Goal: Task Accomplishment & Management: Manage account settings

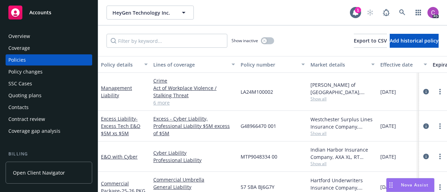
scroll to position [15, 181]
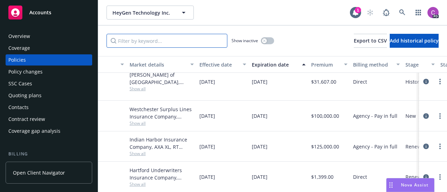
click at [130, 42] on input "Filter by keyword..." at bounding box center [166, 41] width 121 height 14
click at [50, 10] on span "Accounts" at bounding box center [40, 13] width 22 height 6
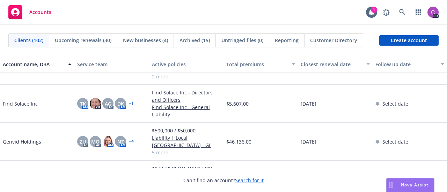
scroll to position [1222, 0]
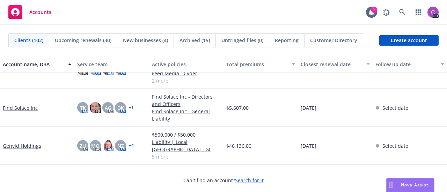
click at [17, 105] on link "Find Solace Inc" at bounding box center [20, 107] width 35 height 7
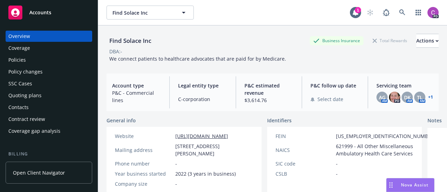
scroll to position [250, 0]
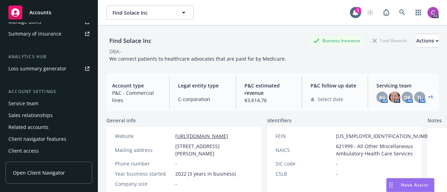
click at [39, 100] on div "Service team" at bounding box center [48, 103] width 81 height 11
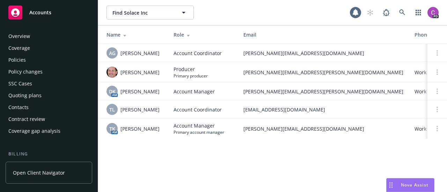
scroll to position [246, 0]
